Goal: Transaction & Acquisition: Download file/media

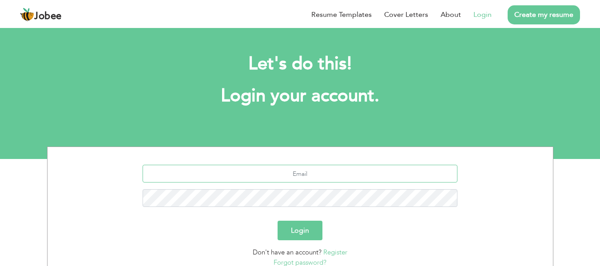
click at [310, 175] on input "text" at bounding box center [299, 174] width 315 height 18
type input "[EMAIL_ADDRESS][DOMAIN_NAME]"
click at [295, 227] on button "Login" at bounding box center [299, 231] width 45 height 20
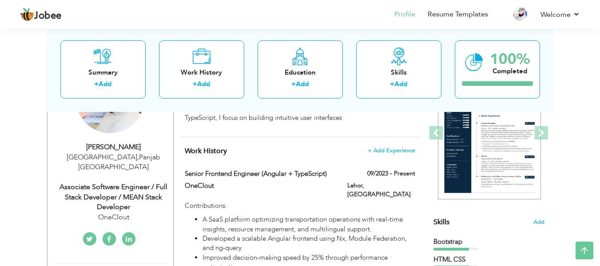
click at [111, 182] on div "Associate Software Engineer / Full Stack Developer / MEAN Stack Developer" at bounding box center [113, 197] width 119 height 31
type input "Masood"
type input "[PERSON_NAME]"
type input "03088432572"
select select "number:166"
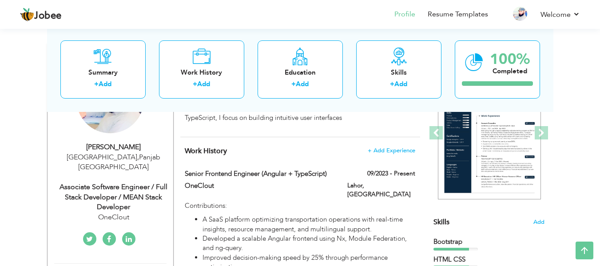
type input "Panjab"
type input "[GEOGRAPHIC_DATA]"
select select "number:6"
type input "OneClout"
type input "Associate Software Engineer / Full Stack Developer / MEAN Stack Developer"
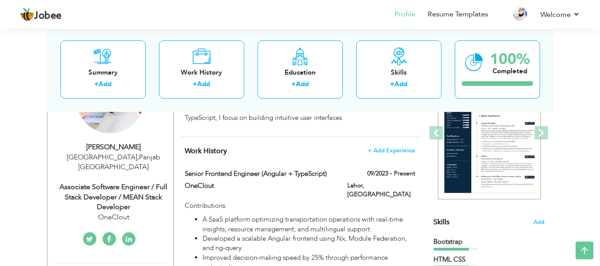
type input "[DOMAIN_NAME][URL][PERSON_NAME]"
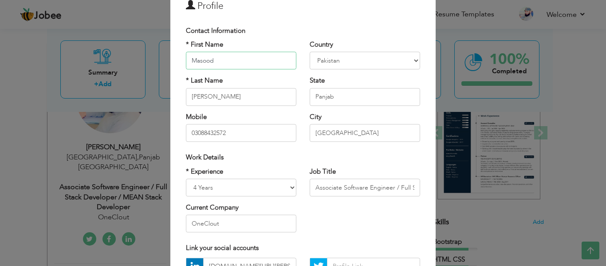
scroll to position [40, 0]
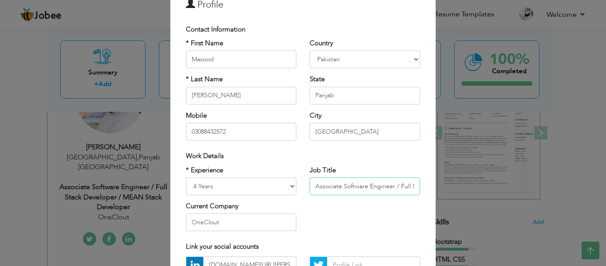
drag, startPoint x: 364, startPoint y: 185, endPoint x: 310, endPoint y: 183, distance: 54.2
click at [310, 183] on input "Associate Software Engineer / Full Stack Developer / MEAN Stack Developer" at bounding box center [365, 186] width 111 height 18
click at [342, 185] on input "Senior Engineer / Full Stack Developer / MEAN Stack Developer" at bounding box center [365, 186] width 111 height 18
click at [329, 187] on input "Senior Engineer / Full Stack Developer / MEAN Stack Developer" at bounding box center [365, 186] width 111 height 18
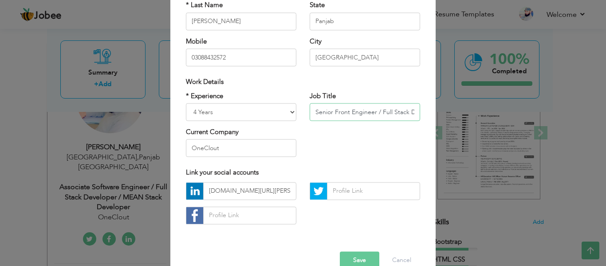
scroll to position [133, 0]
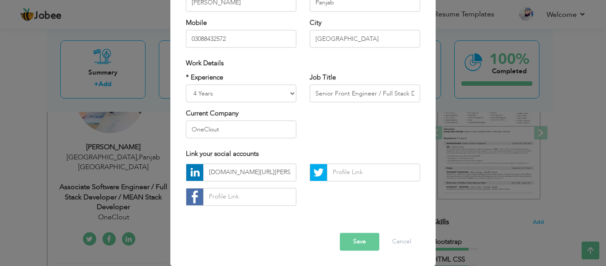
click at [360, 244] on button "Save" at bounding box center [360, 242] width 40 height 18
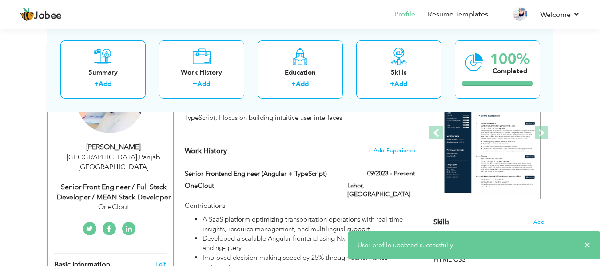
click at [118, 182] on div "Senior Front Engineer / Full Stack Developer / MEAN Stack Developer" at bounding box center [113, 192] width 119 height 20
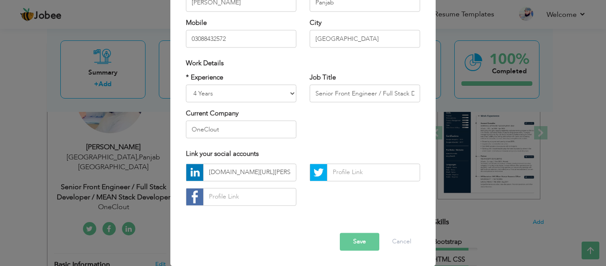
scroll to position [0, 0]
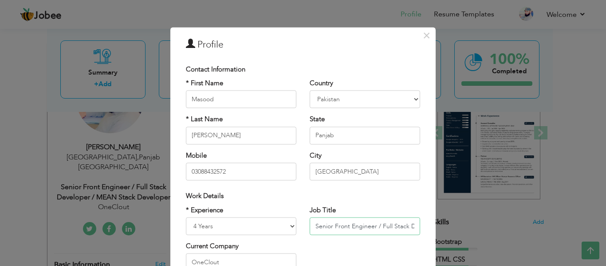
click at [346, 227] on input "Senior Front Engineer / Full Stack Developer / MEAN Stack Developer" at bounding box center [365, 226] width 111 height 18
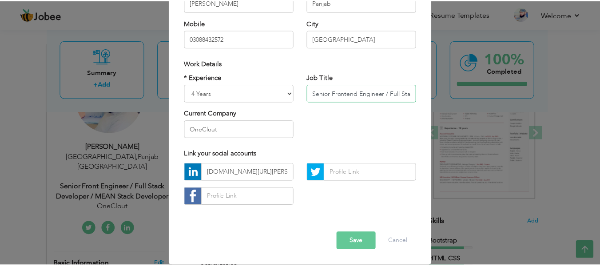
scroll to position [133, 0]
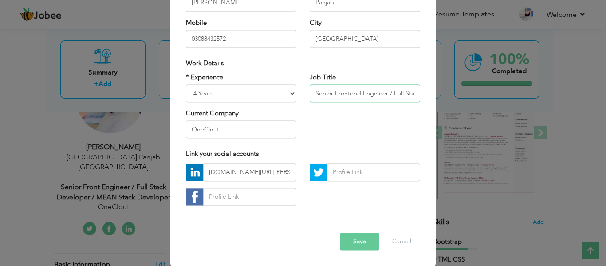
type input "Senior Frontend Engineer / Full Stack Developer / MEAN Stack Developer"
click at [351, 241] on button "Save" at bounding box center [360, 242] width 40 height 18
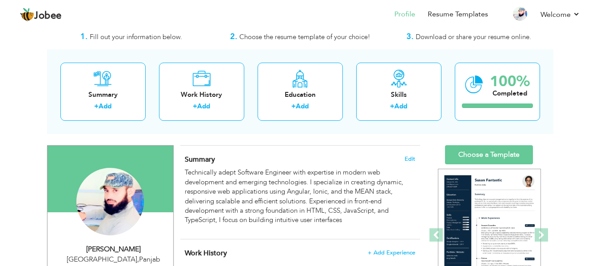
scroll to position [0, 0]
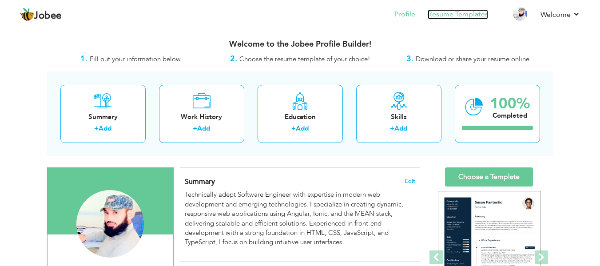
click at [456, 13] on link "Resume Templates" at bounding box center [457, 14] width 60 height 10
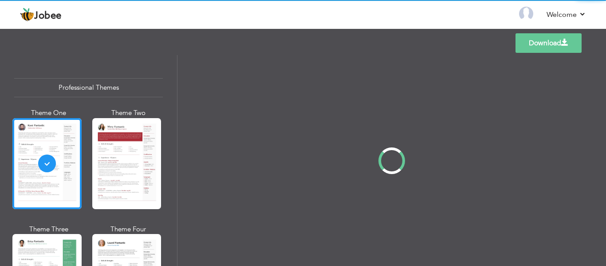
click at [124, 246] on div "Professional Themes Theme One Theme Two Theme Three Theme Four" at bounding box center [303, 160] width 606 height 211
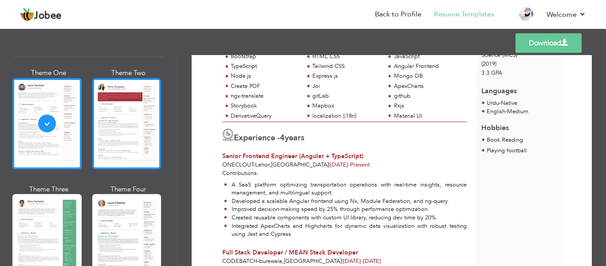
scroll to position [40, 0]
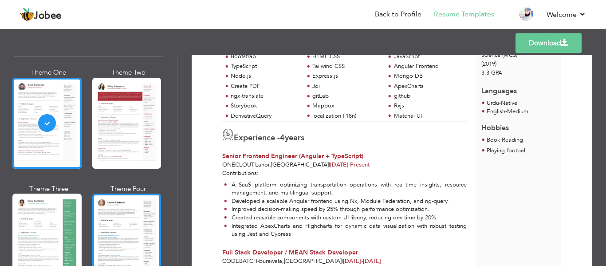
click at [123, 205] on div at bounding box center [126, 239] width 69 height 91
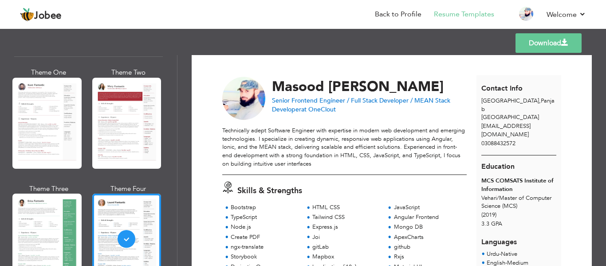
scroll to position [4, 0]
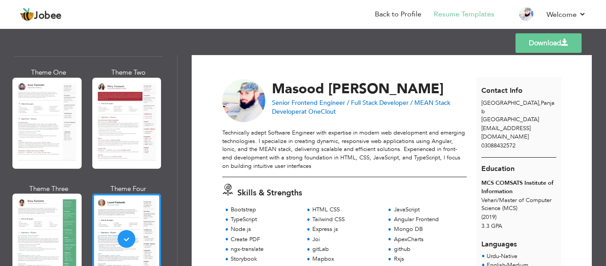
click at [552, 39] on link "Download" at bounding box center [549, 43] width 66 height 20
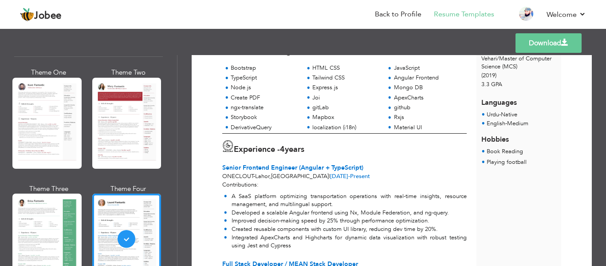
scroll to position [146, 0]
